Goal: Information Seeking & Learning: Learn about a topic

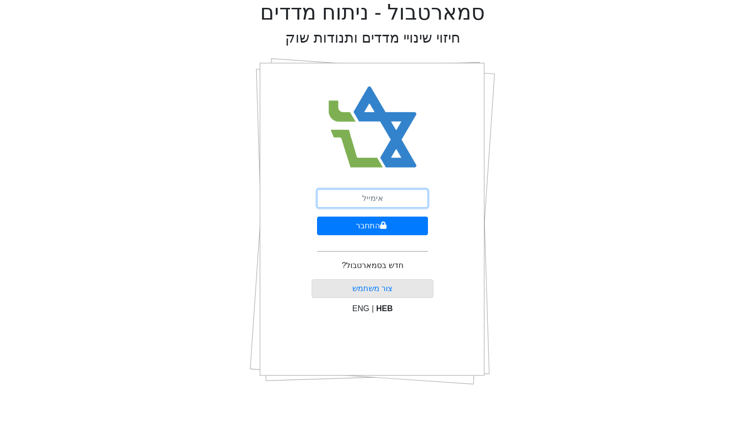
click at [385, 198] on input "email" at bounding box center [372, 198] width 111 height 19
click at [384, 198] on input "email" at bounding box center [372, 198] width 111 height 19
click at [403, 199] on input "email" at bounding box center [372, 198] width 111 height 19
type input "ש"
type input "amirn@valuebase.co.il"
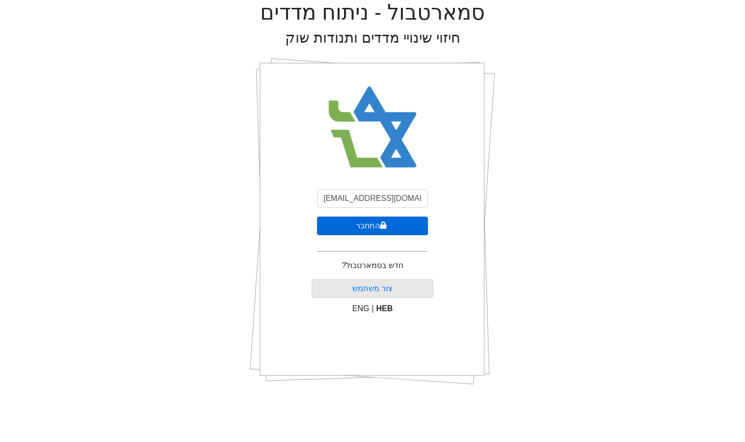
click at [383, 232] on button "התחבר" at bounding box center [372, 226] width 111 height 19
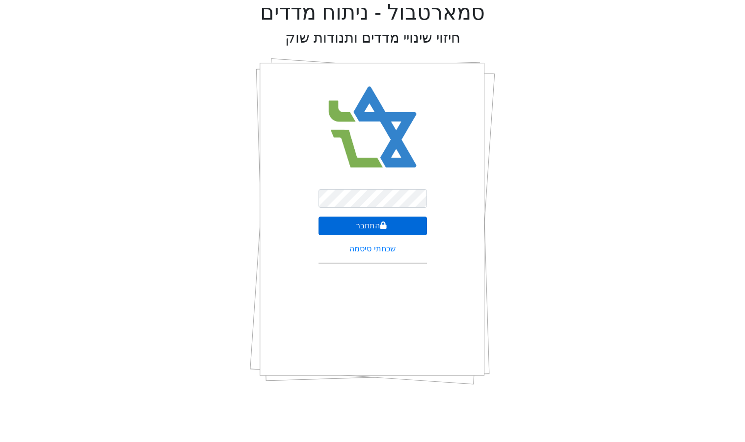
click at [393, 227] on button "התחבר" at bounding box center [372, 226] width 108 height 19
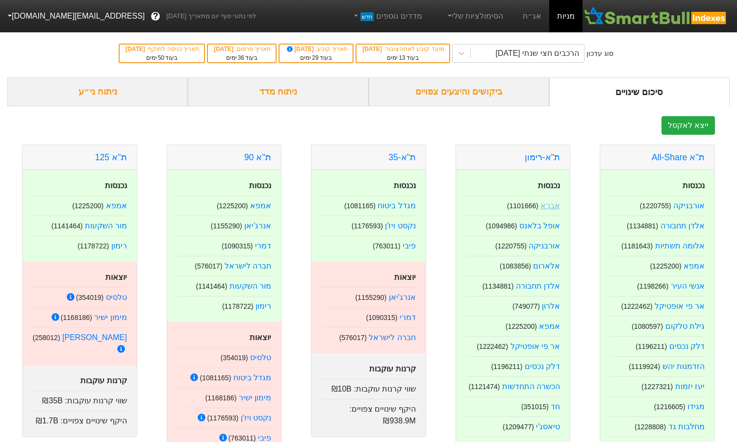
click at [552, 205] on link "אברא" at bounding box center [551, 206] width 20 height 8
